Goal: Task Accomplishment & Management: Manage account settings

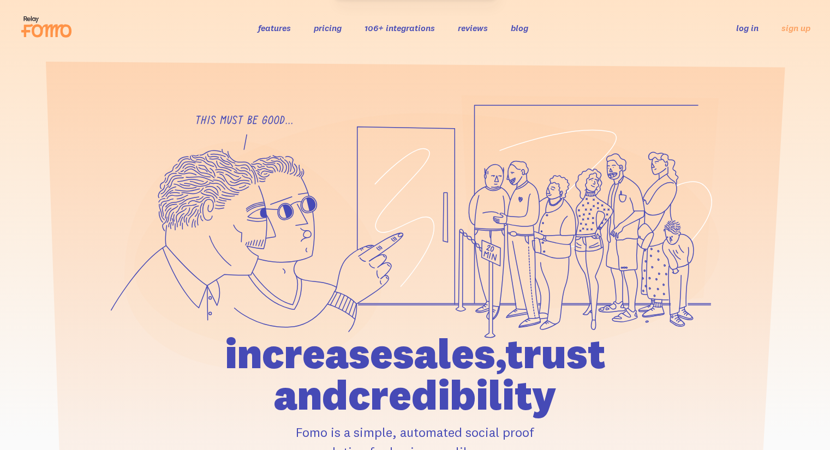
click at [750, 28] on link "log in" at bounding box center [747, 27] width 22 height 11
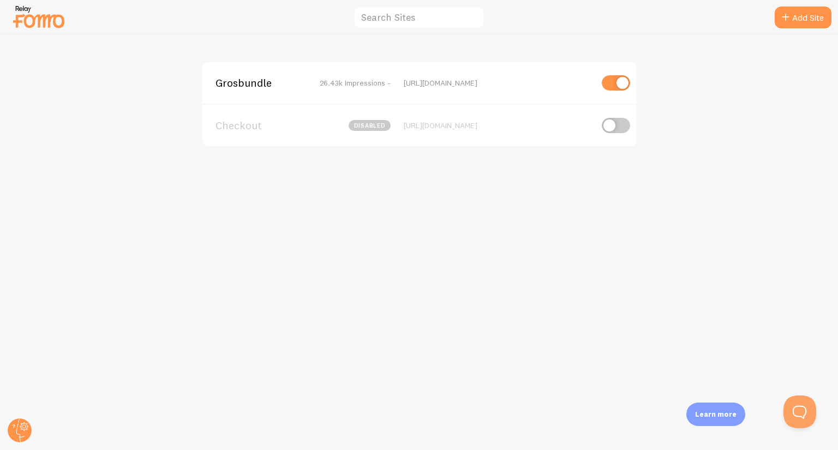
click at [216, 82] on span "Grosbundle" at bounding box center [260, 83] width 88 height 10
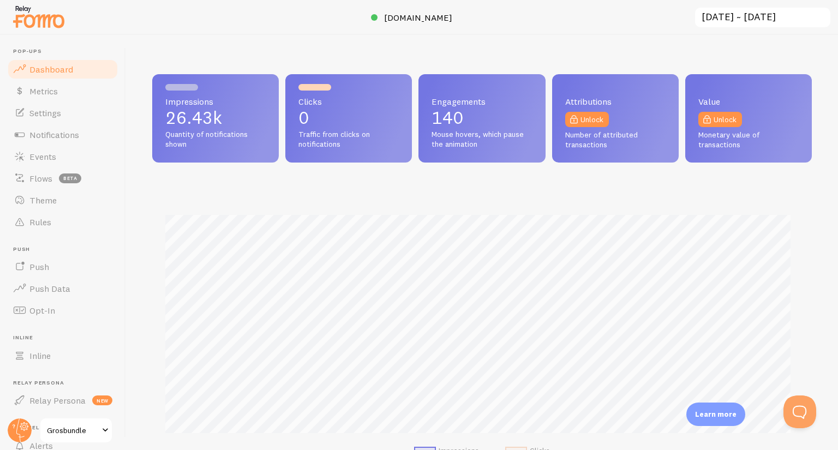
scroll to position [287, 652]
drag, startPoint x: 488, startPoint y: 152, endPoint x: 424, endPoint y: 100, distance: 82.7
click at [424, 100] on div "Engagements 140 Mouse hovers, which pause the animation" at bounding box center [482, 118] width 127 height 88
click at [425, 101] on div "Engagements 140 Mouse hovers, which pause the animation" at bounding box center [482, 118] width 127 height 88
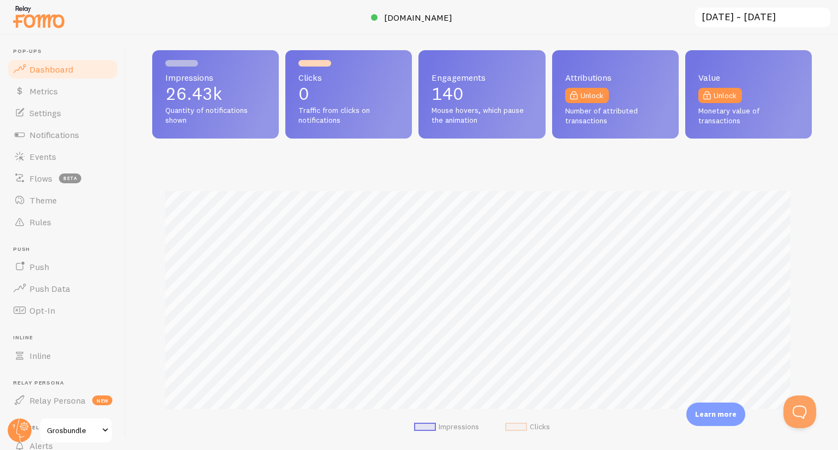
scroll to position [0, 0]
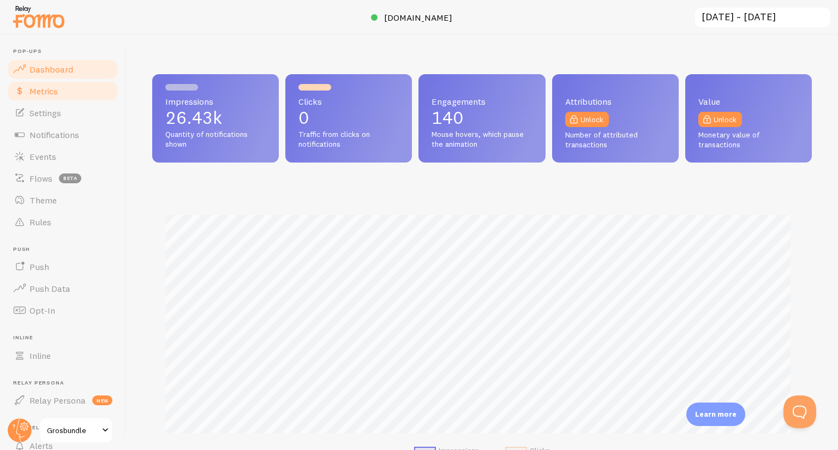
click at [77, 91] on link "Metrics" at bounding box center [63, 91] width 112 height 22
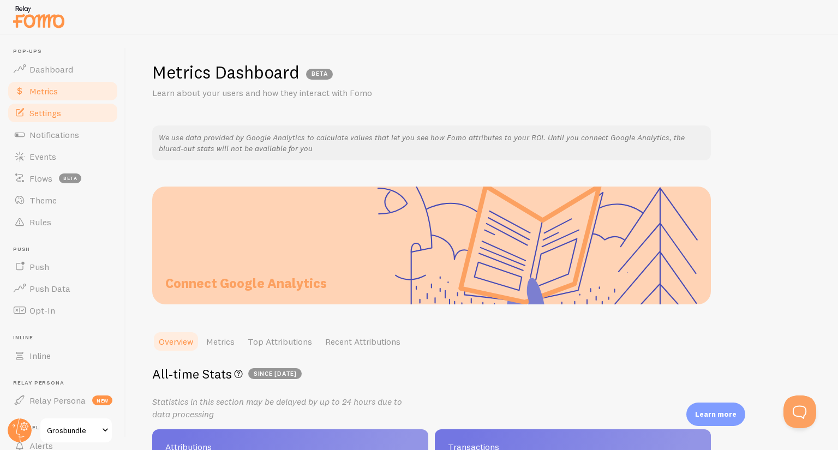
click at [76, 115] on link "Settings" at bounding box center [63, 113] width 112 height 22
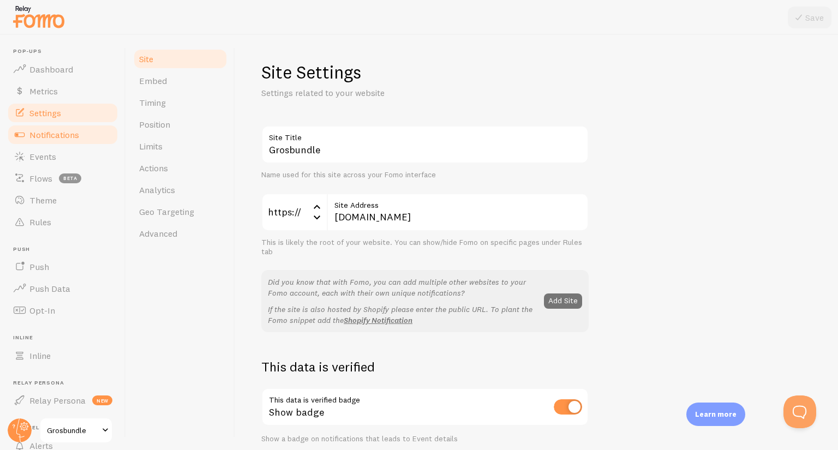
click at [60, 135] on span "Notifications" at bounding box center [54, 134] width 50 height 11
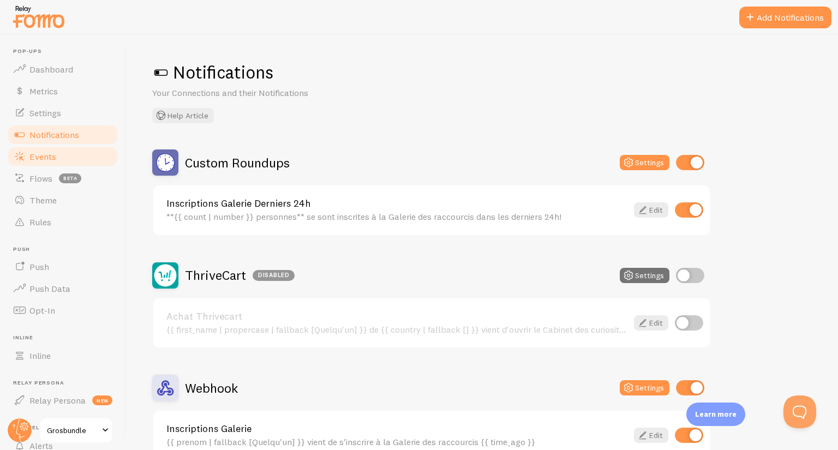
click at [50, 160] on span "Events" at bounding box center [42, 156] width 27 height 11
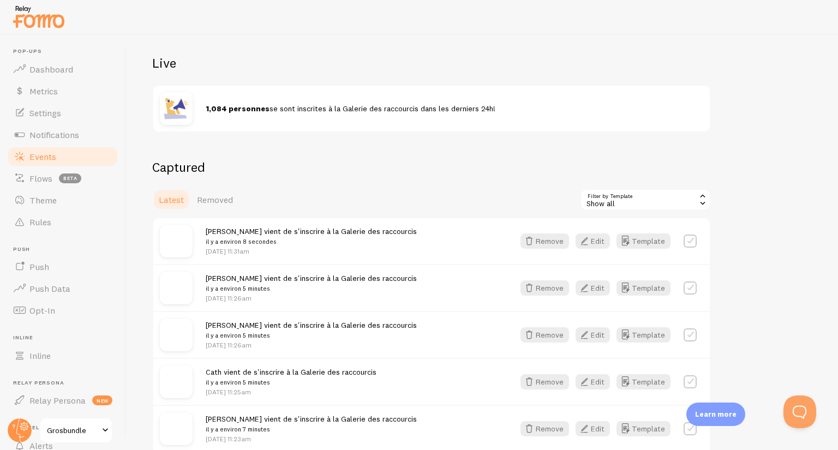
scroll to position [100, 0]
